Goal: Information Seeking & Learning: Learn about a topic

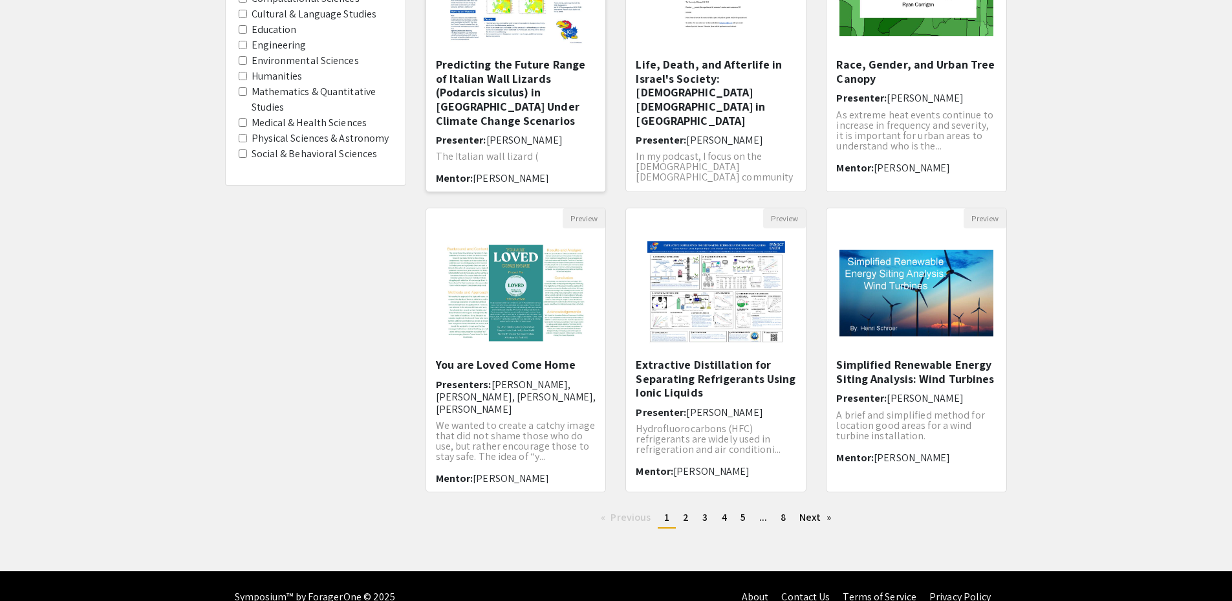
scroll to position [257, 0]
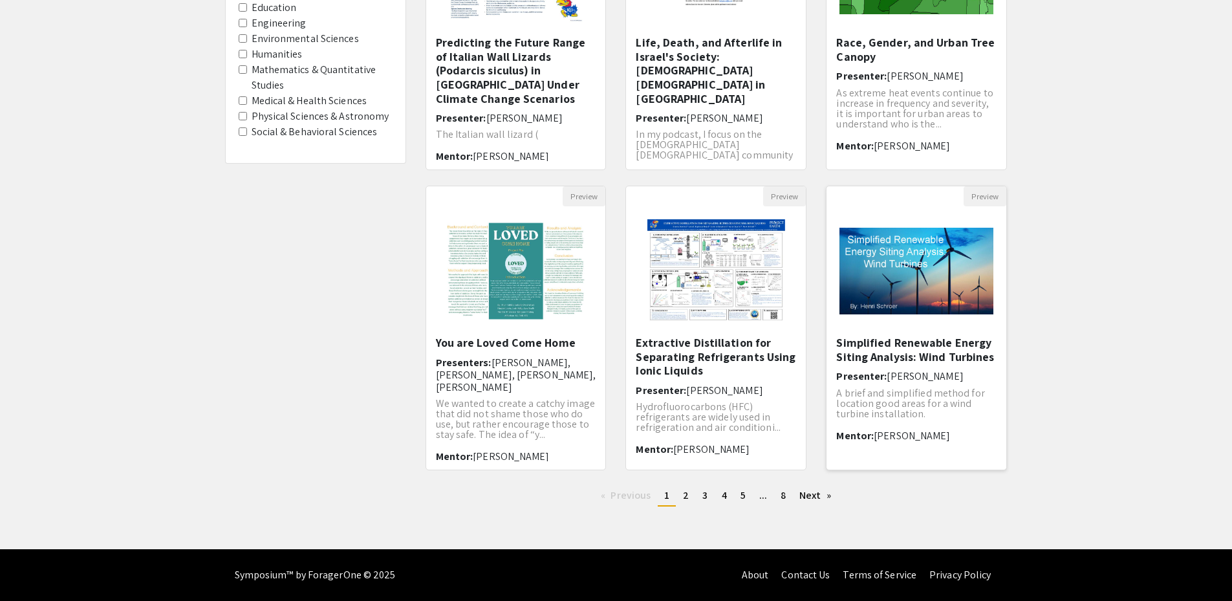
click at [912, 354] on h5 "Simplified Renewable Energy Siting Analysis: Wind Turbines" at bounding box center [916, 350] width 160 height 28
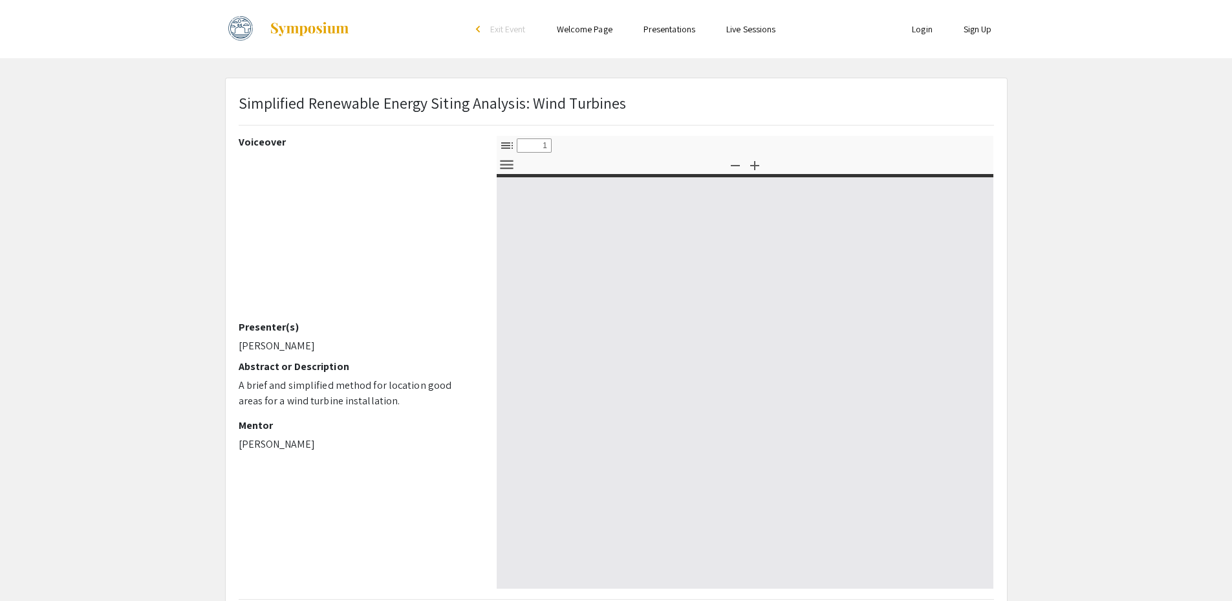
select select "custom"
type input "0"
select select "custom"
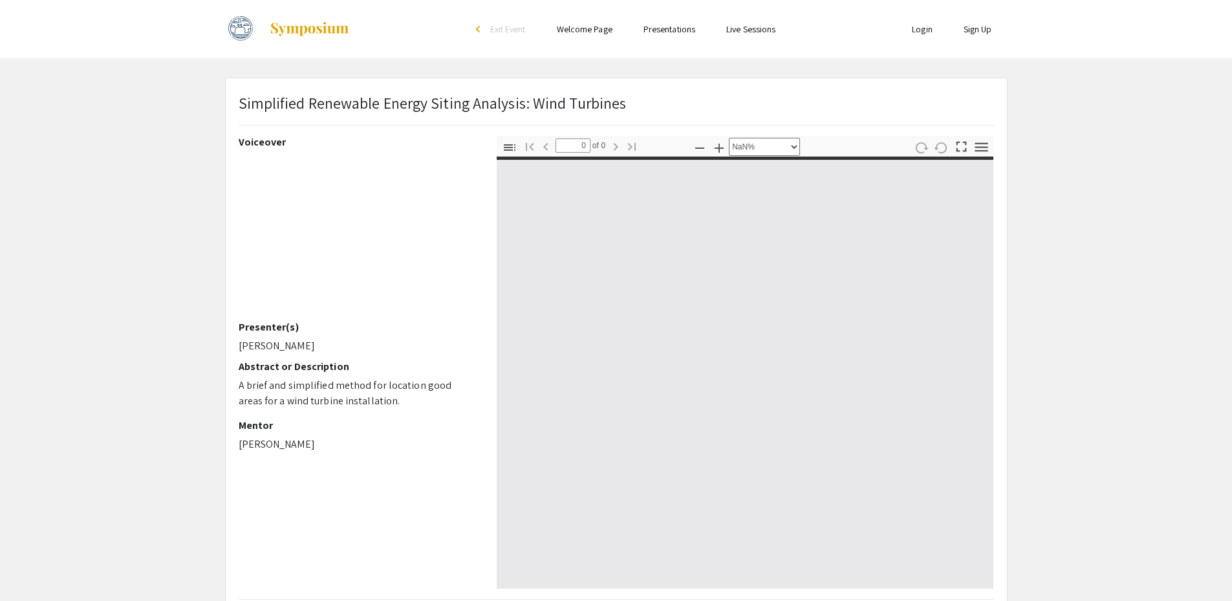
type input "1"
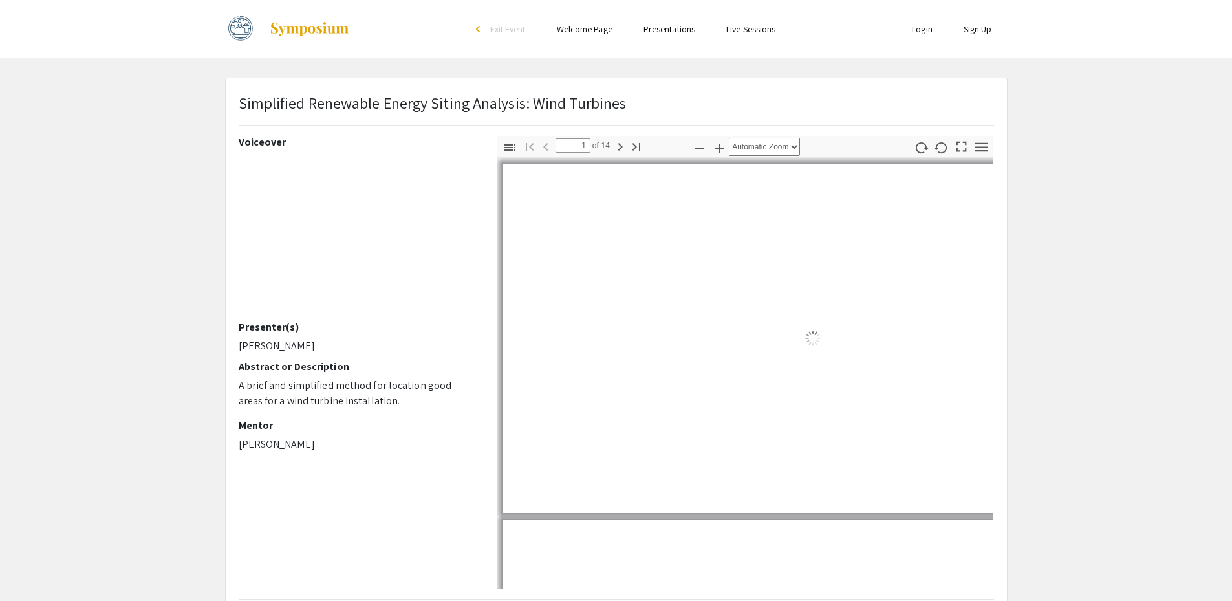
select select "auto"
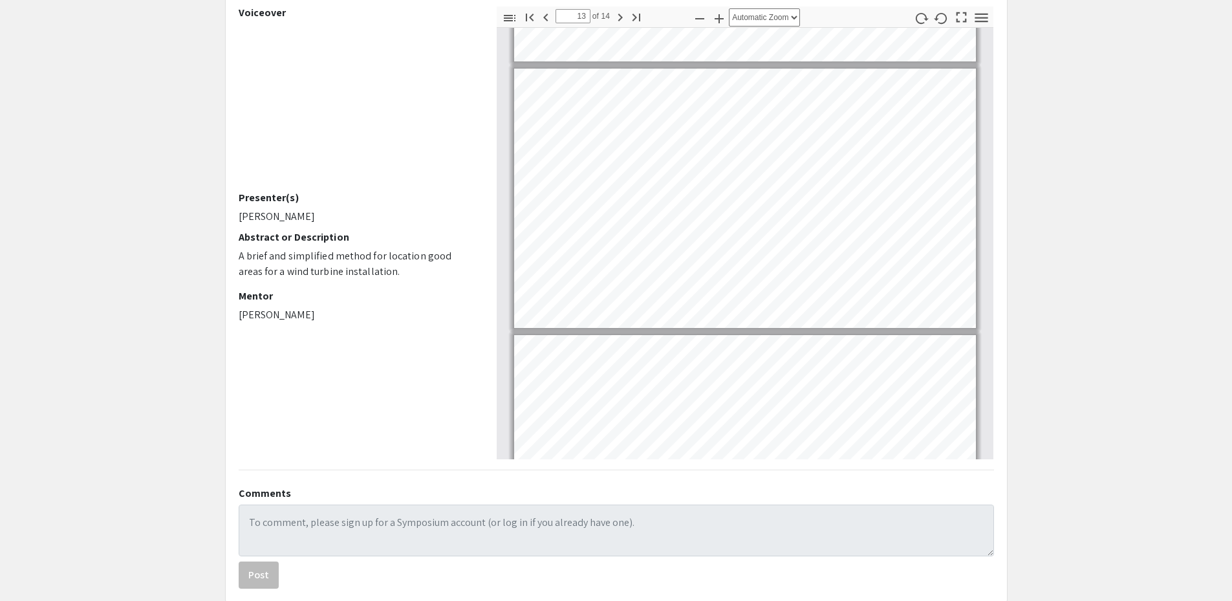
scroll to position [3170, 0]
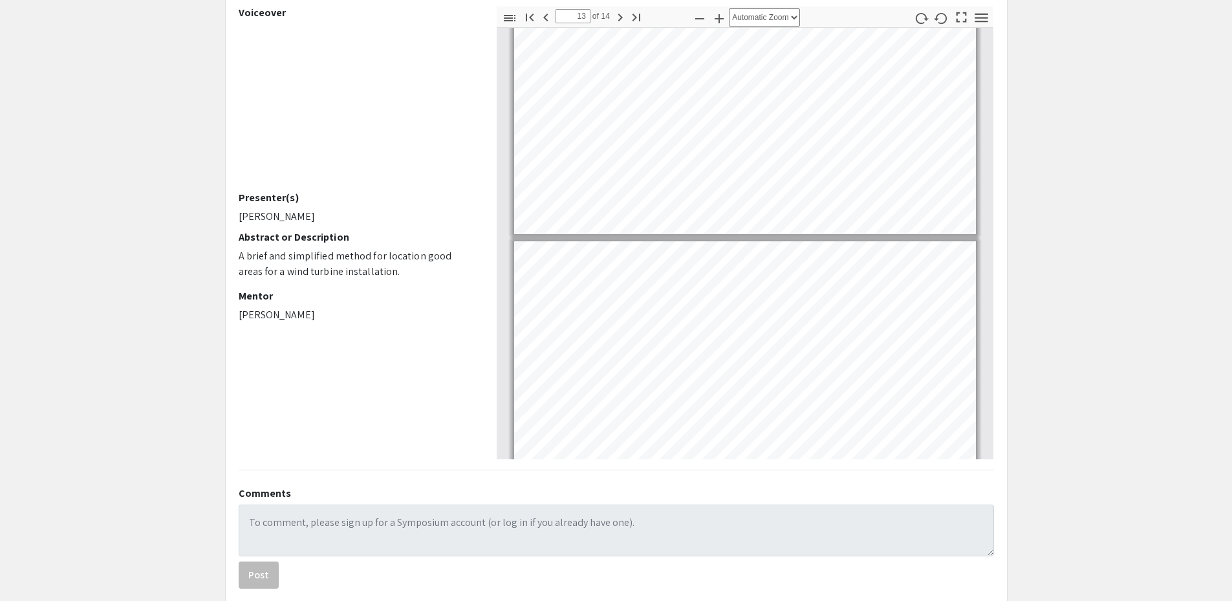
type input "14"
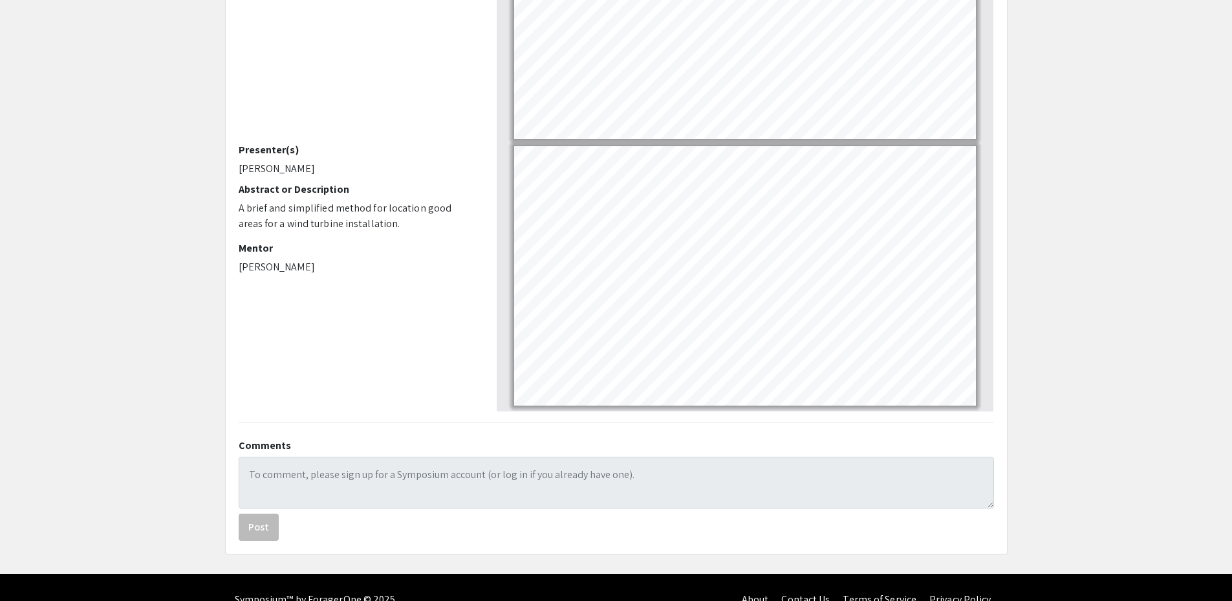
scroll to position [202, 0]
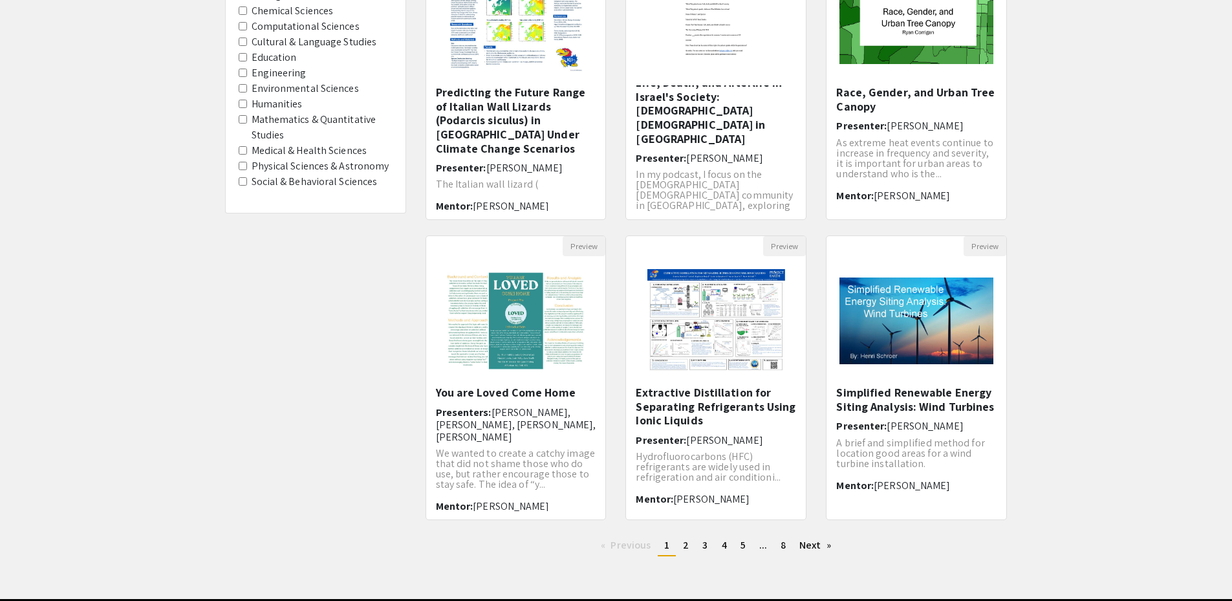
scroll to position [257, 0]
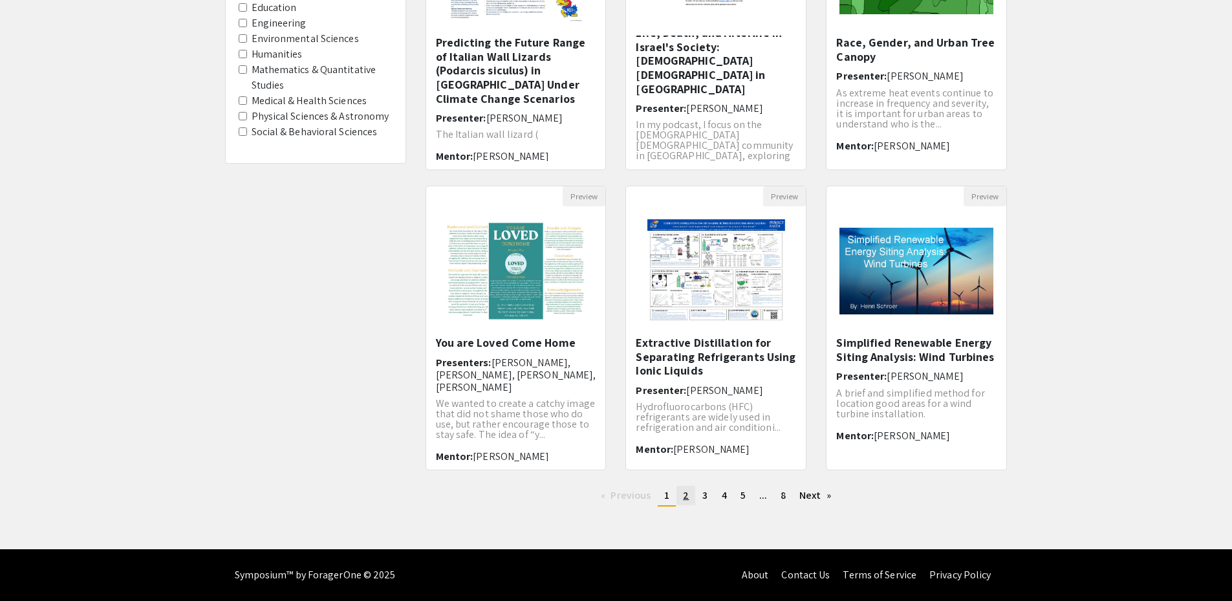
click at [685, 500] on span "2" at bounding box center [686, 495] width 6 height 14
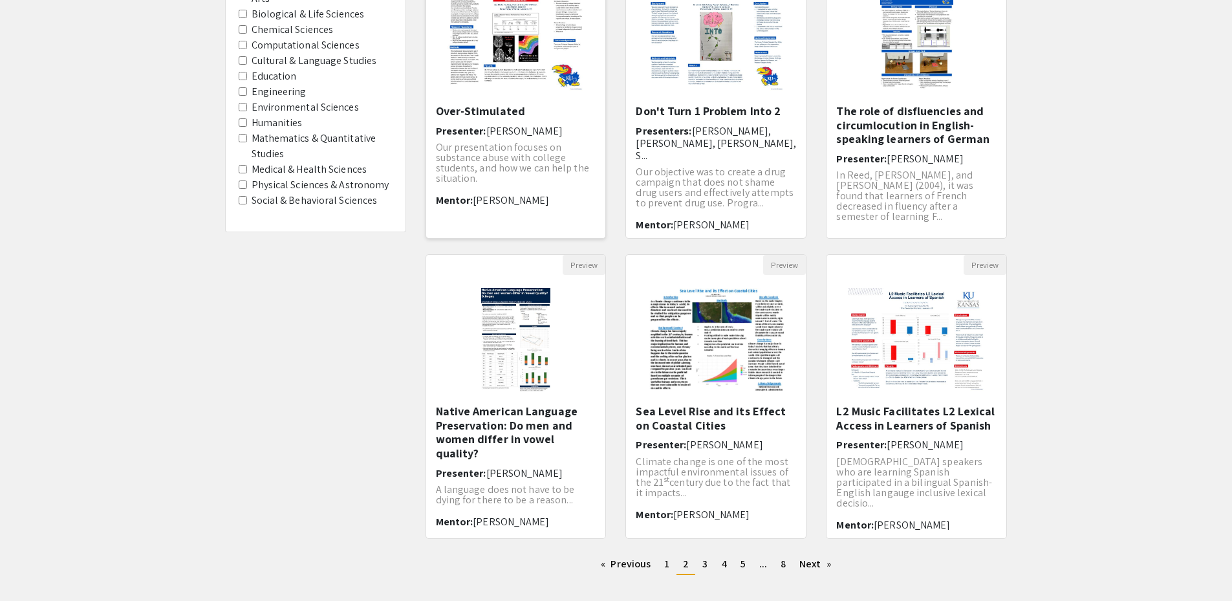
scroll to position [257, 0]
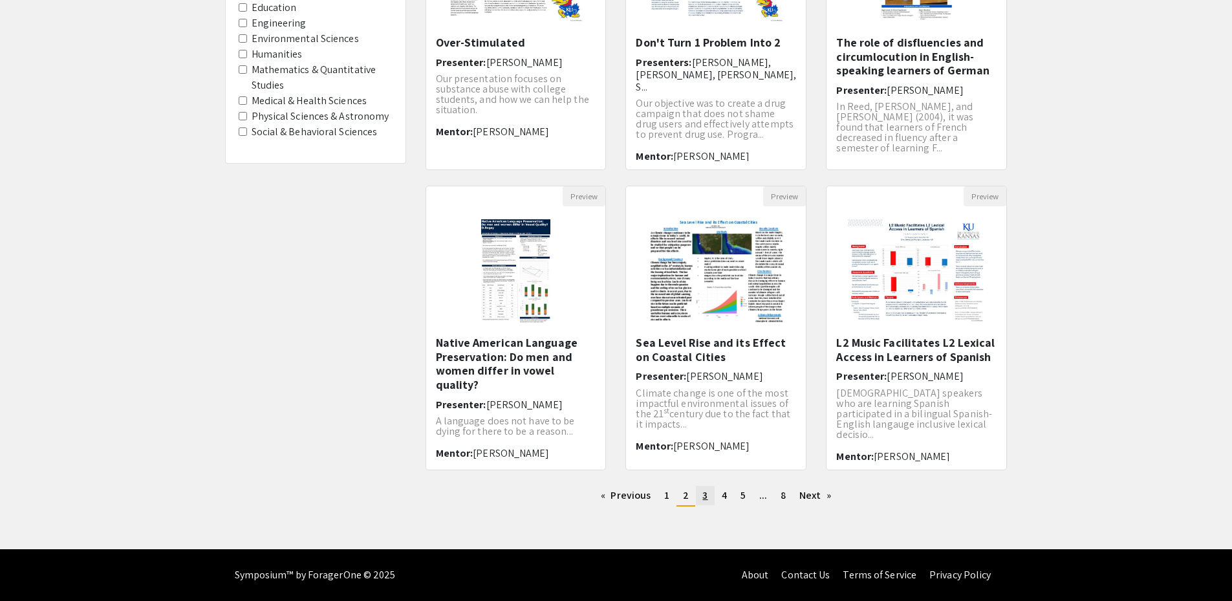
click at [699, 491] on link "page 3" at bounding box center [705, 495] width 18 height 19
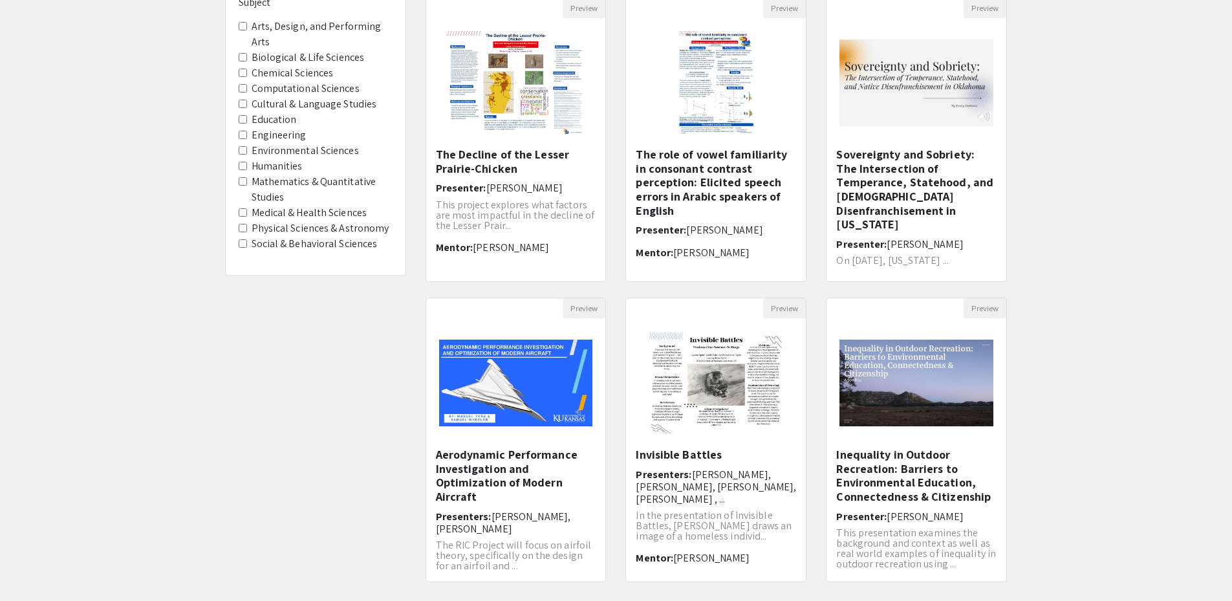
scroll to position [257, 0]
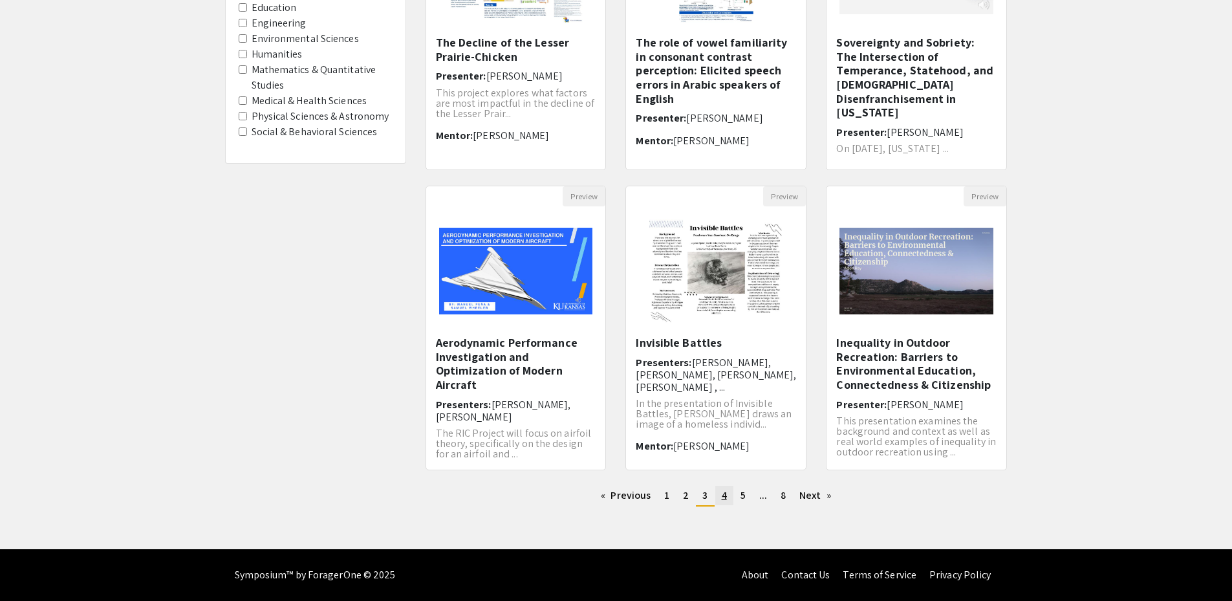
click at [730, 501] on link "page 4" at bounding box center [724, 495] width 18 height 19
